Goal: Entertainment & Leisure: Consume media (video, audio)

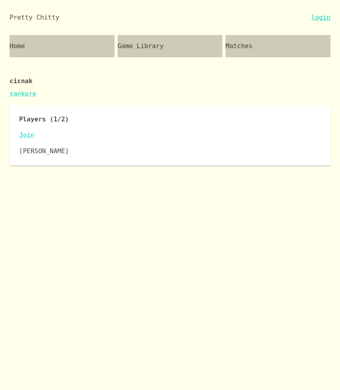
click at [324, 18] on link "login" at bounding box center [320, 18] width 19 height 10
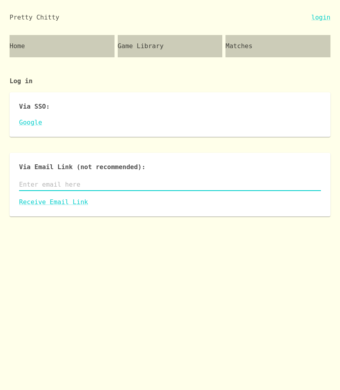
click at [85, 182] on input "text" at bounding box center [170, 184] width 302 height 13
type input "[EMAIL_ADDRESS][DOMAIN_NAME]"
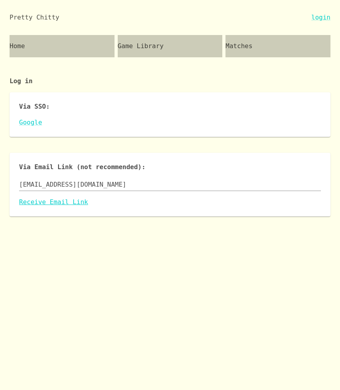
click at [57, 198] on link "Receive Email Link" at bounding box center [170, 202] width 302 height 10
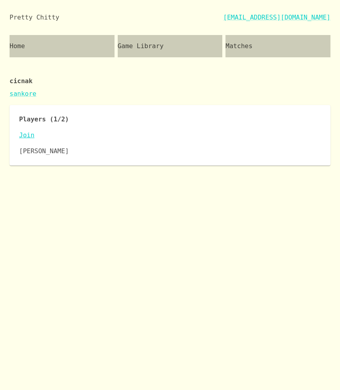
click at [24, 136] on link "Join" at bounding box center [170, 135] width 302 height 10
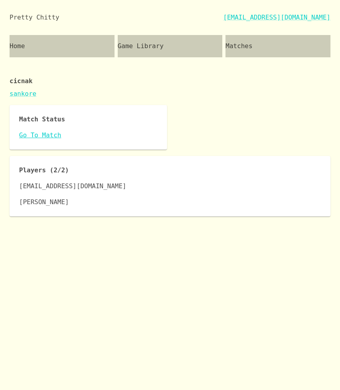
click at [35, 134] on link "Go To Match" at bounding box center [88, 135] width 138 height 10
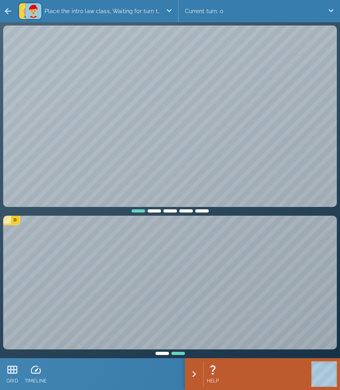
click at [164, 353] on div at bounding box center [162, 352] width 16 height 6
click at [179, 355] on div "0 0" at bounding box center [170, 285] width 337 height 142
click at [179, 353] on div at bounding box center [178, 352] width 16 height 6
click at [161, 352] on div at bounding box center [162, 352] width 16 height 6
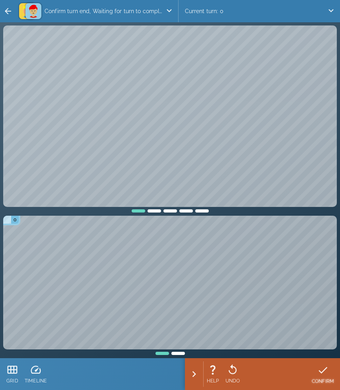
click at [325, 373] on icon at bounding box center [323, 370] width 12 height 12
click at [325, 370] on icon at bounding box center [322, 369] width 12 height 12
